Goal: Book appointment/travel/reservation

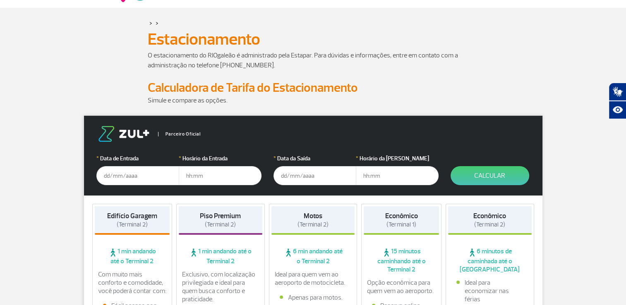
scroll to position [83, 0]
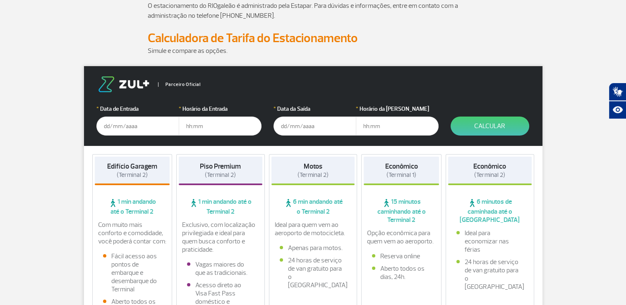
click at [107, 129] on input "text" at bounding box center [137, 126] width 83 height 19
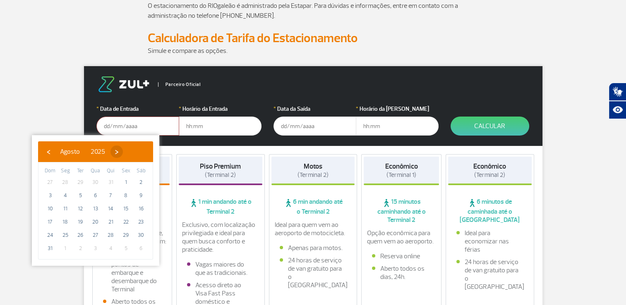
click at [123, 151] on span "›" at bounding box center [116, 152] width 12 height 12
click at [94, 182] on span "3" at bounding box center [95, 182] width 13 height 13
type input "03/09/2025"
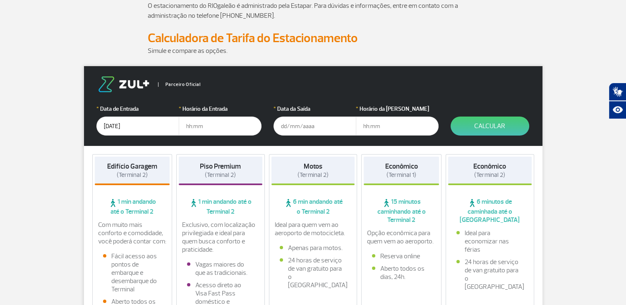
click at [303, 126] on input "text" at bounding box center [315, 126] width 83 height 19
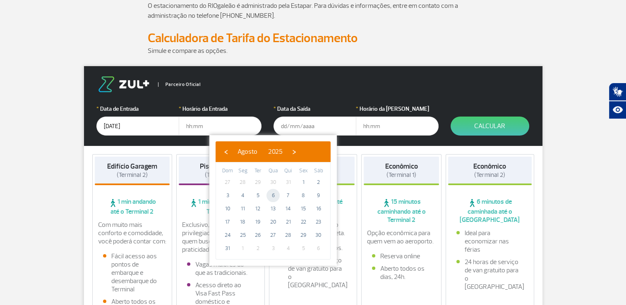
click at [275, 196] on span "6" at bounding box center [272, 195] width 13 height 13
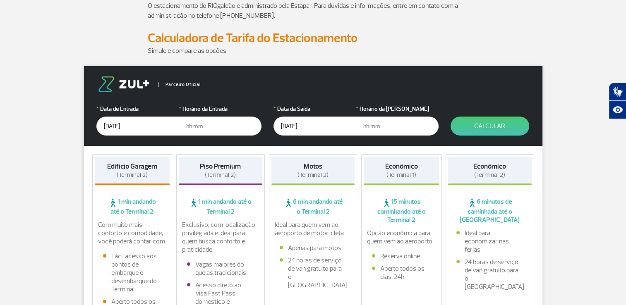
click at [298, 130] on input "06/08/2025" at bounding box center [315, 126] width 83 height 19
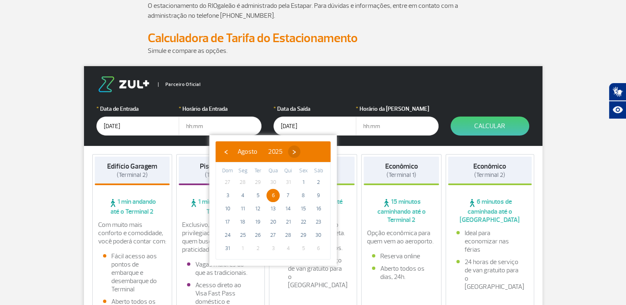
click at [300, 153] on span "›" at bounding box center [294, 152] width 12 height 12
click at [319, 182] on span "6" at bounding box center [318, 182] width 13 height 13
type input "06/09/2025"
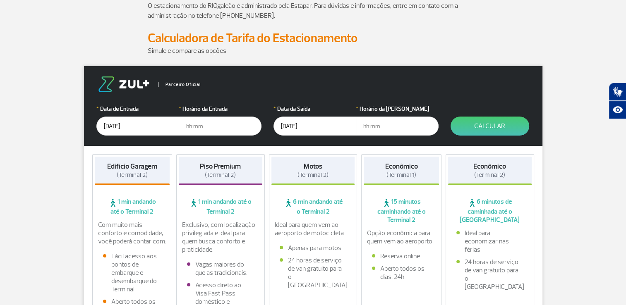
click at [377, 127] on input "text" at bounding box center [397, 126] width 83 height 19
type input "21:30"
click at [197, 128] on input "text" at bounding box center [220, 126] width 83 height 19
click at [190, 125] on input "04:00" at bounding box center [220, 126] width 83 height 19
type input "03:00"
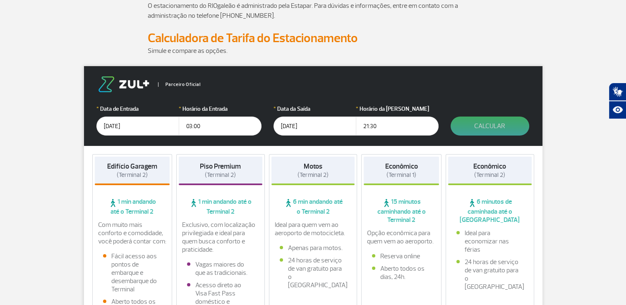
click at [510, 123] on button "Calcular" at bounding box center [490, 126] width 79 height 19
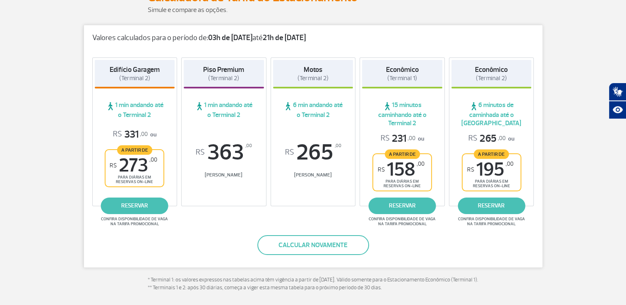
scroll to position [124, 0]
click at [489, 204] on link "reservar" at bounding box center [491, 205] width 67 height 17
